Goal: Find specific page/section: Find specific page/section

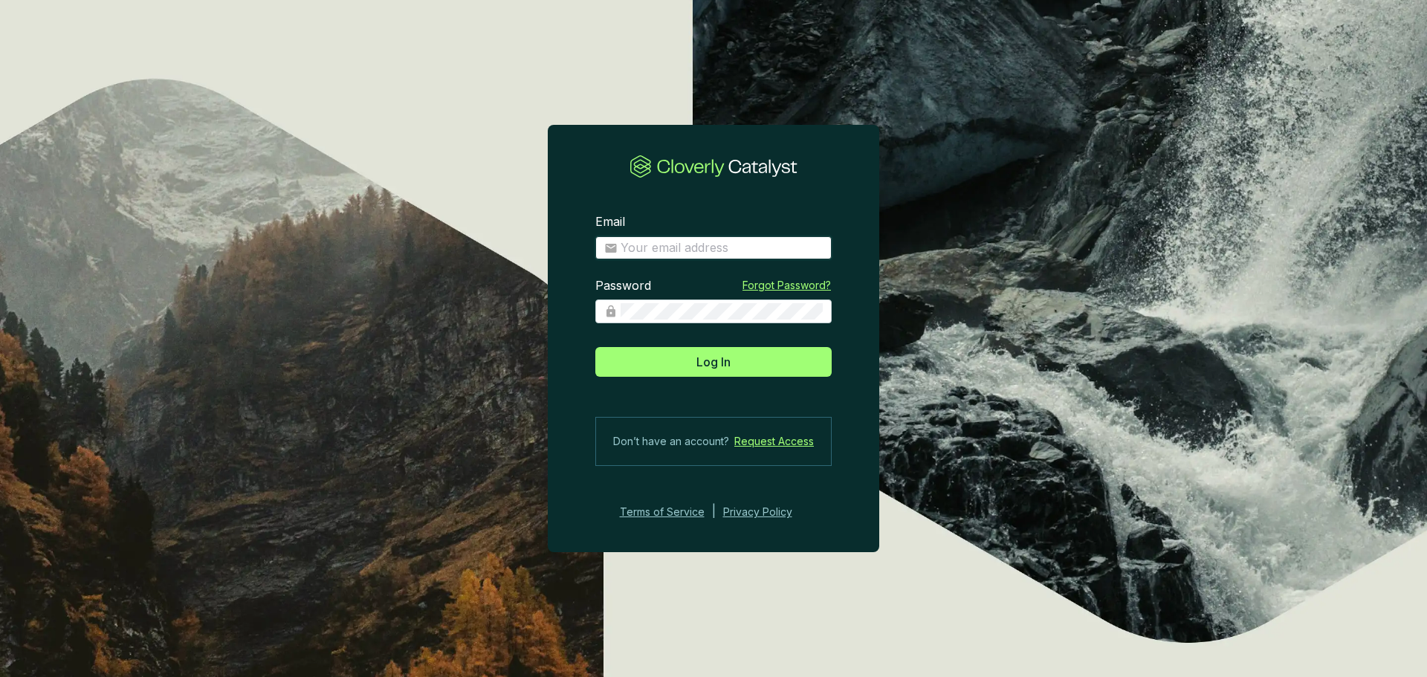
click at [681, 245] on input "Email" at bounding box center [721, 248] width 202 height 16
type input "stwisselmann@us-energy.com"
click at [595, 347] on button "Log In" at bounding box center [713, 362] width 236 height 30
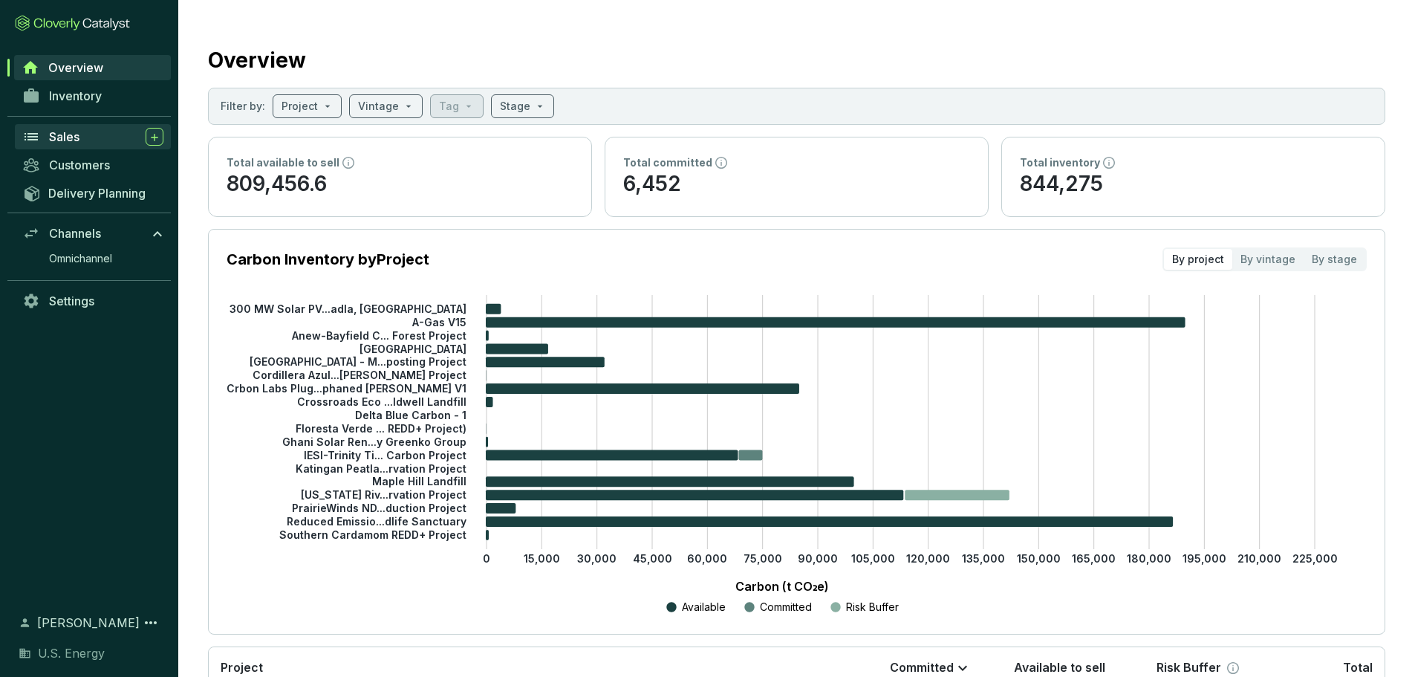
click at [65, 132] on span "Sales" at bounding box center [64, 136] width 30 height 15
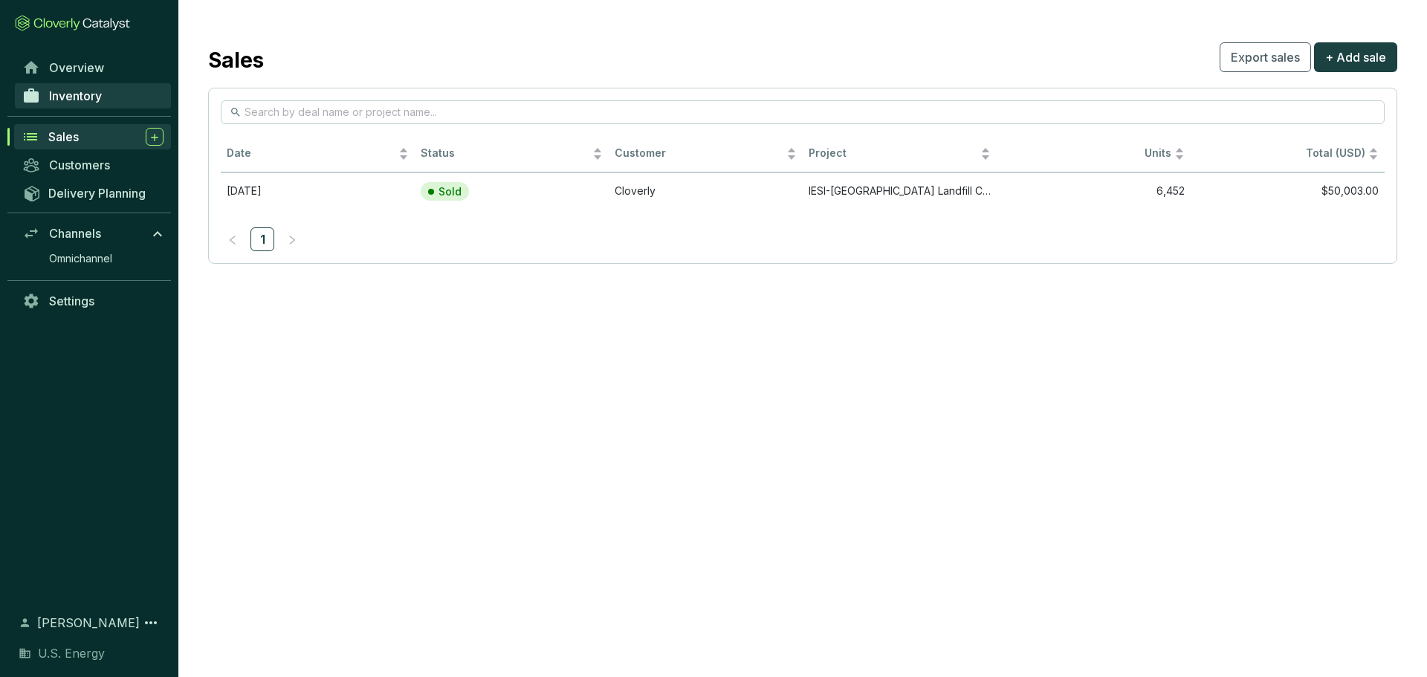
click at [76, 98] on span "Inventory" at bounding box center [75, 95] width 53 height 15
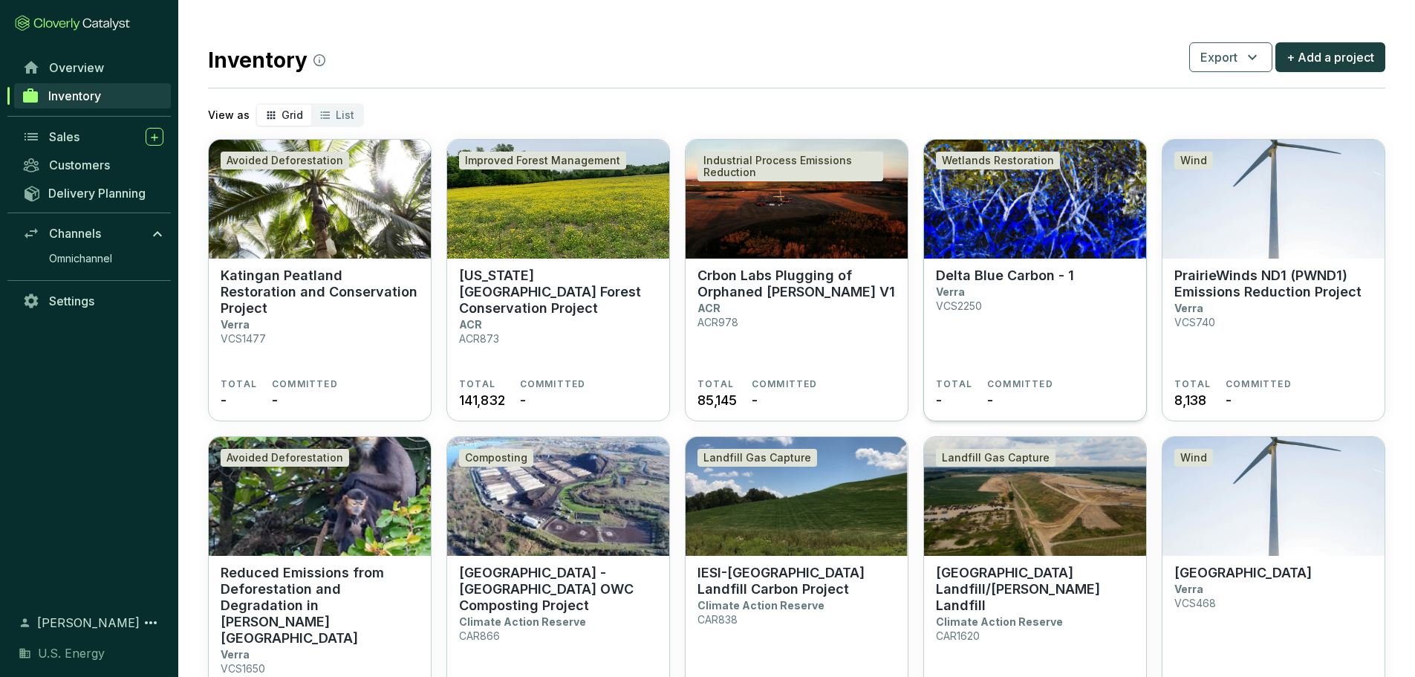
click at [1027, 230] on img at bounding box center [1035, 199] width 222 height 119
